Goal: Find specific page/section: Find specific page/section

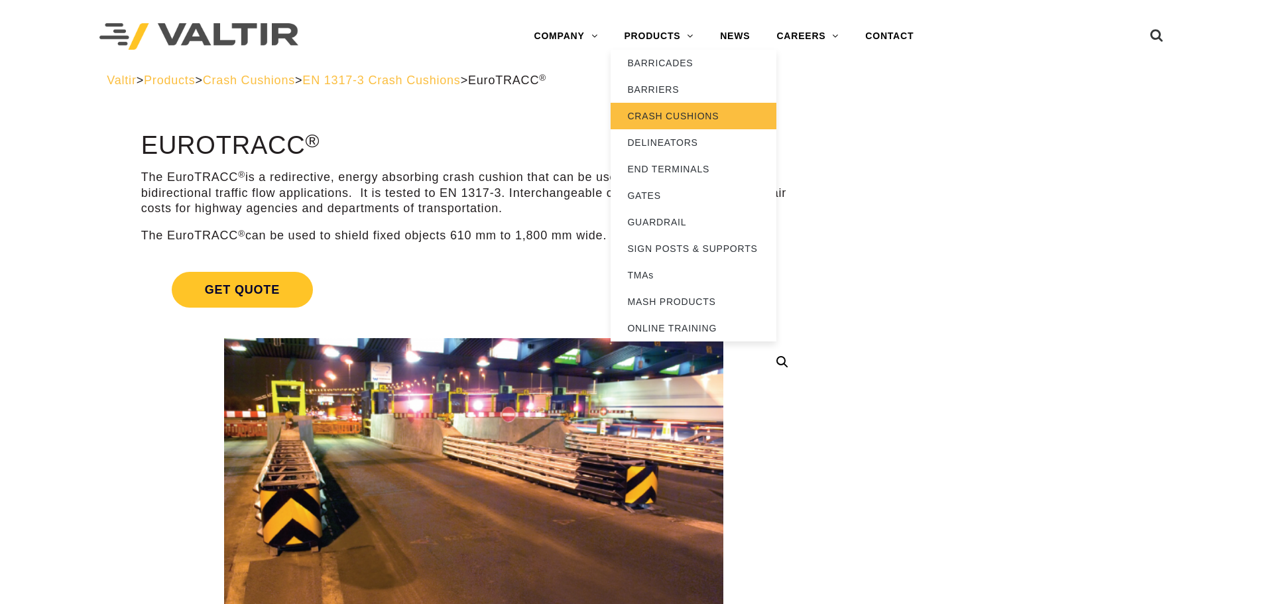
click at [680, 113] on link "CRASH CUSHIONS" at bounding box center [693, 116] width 166 height 27
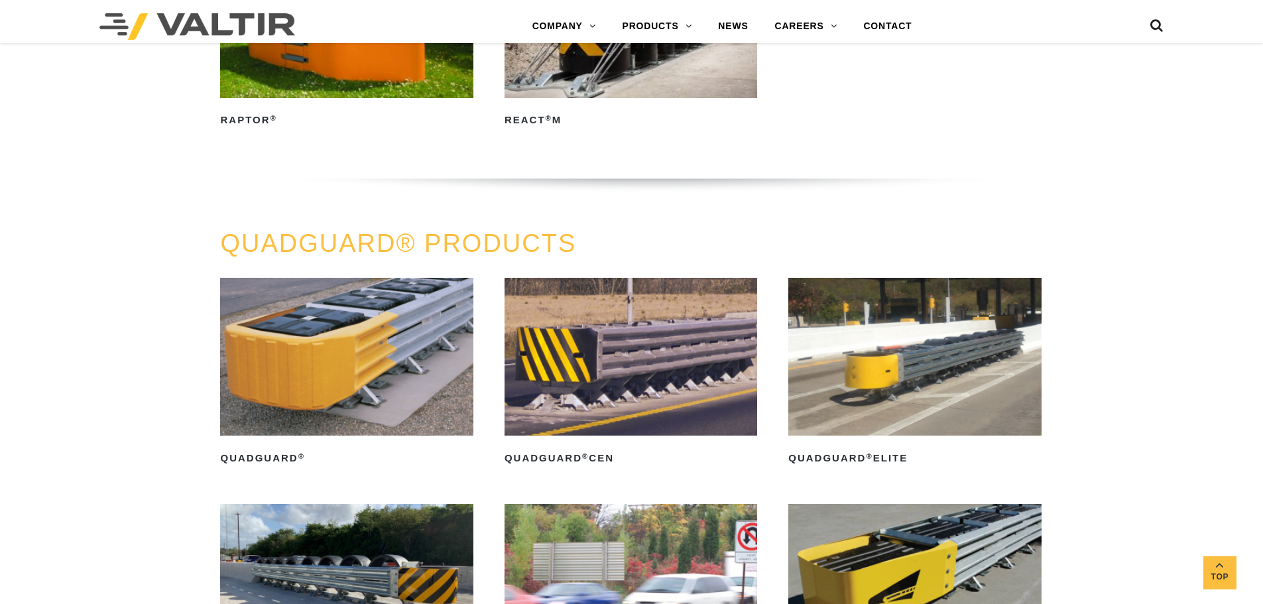
scroll to position [729, 0]
click at [357, 371] on img at bounding box center [346, 357] width 253 height 158
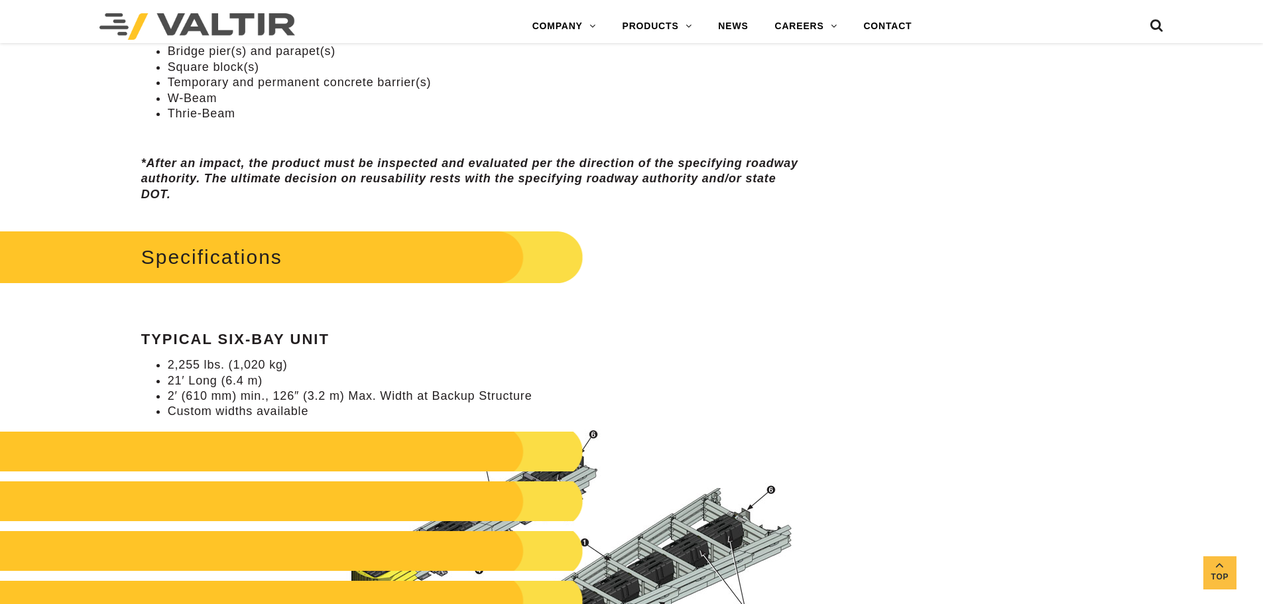
scroll to position [1061, 0]
